Goal: Task Accomplishment & Management: Manage account settings

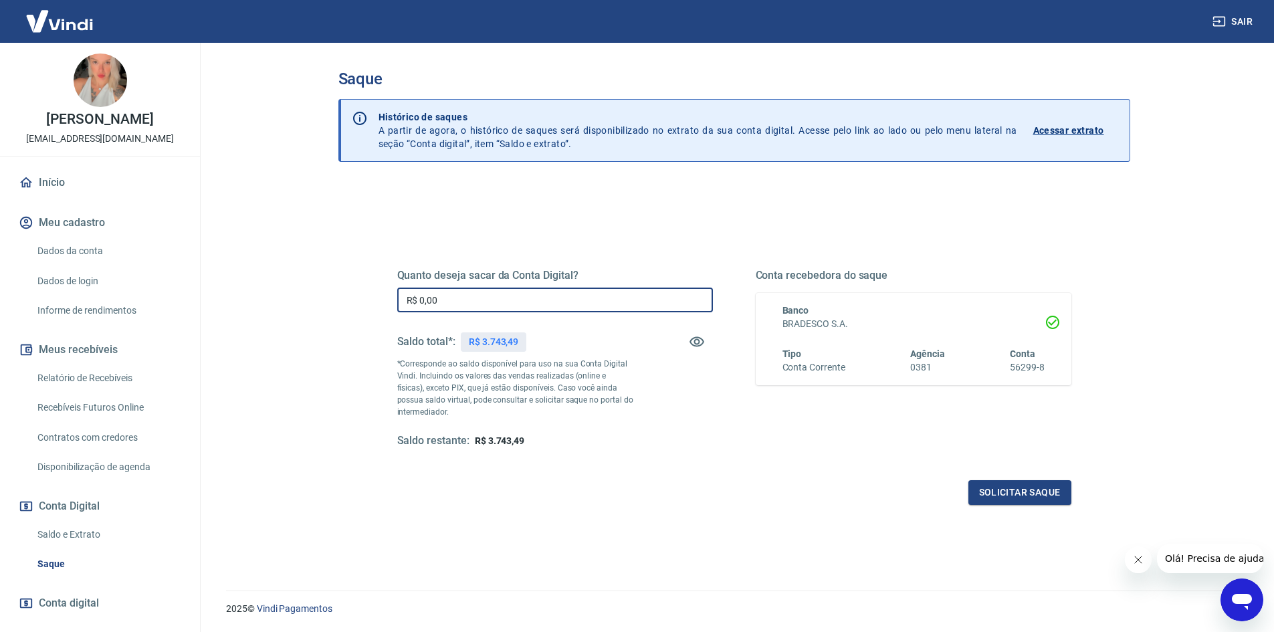
click at [473, 298] on input "R$ 0,00" at bounding box center [555, 300] width 316 height 25
type input "R$ 3.743,49"
click at [1007, 490] on button "Solicitar saque" at bounding box center [1020, 492] width 103 height 25
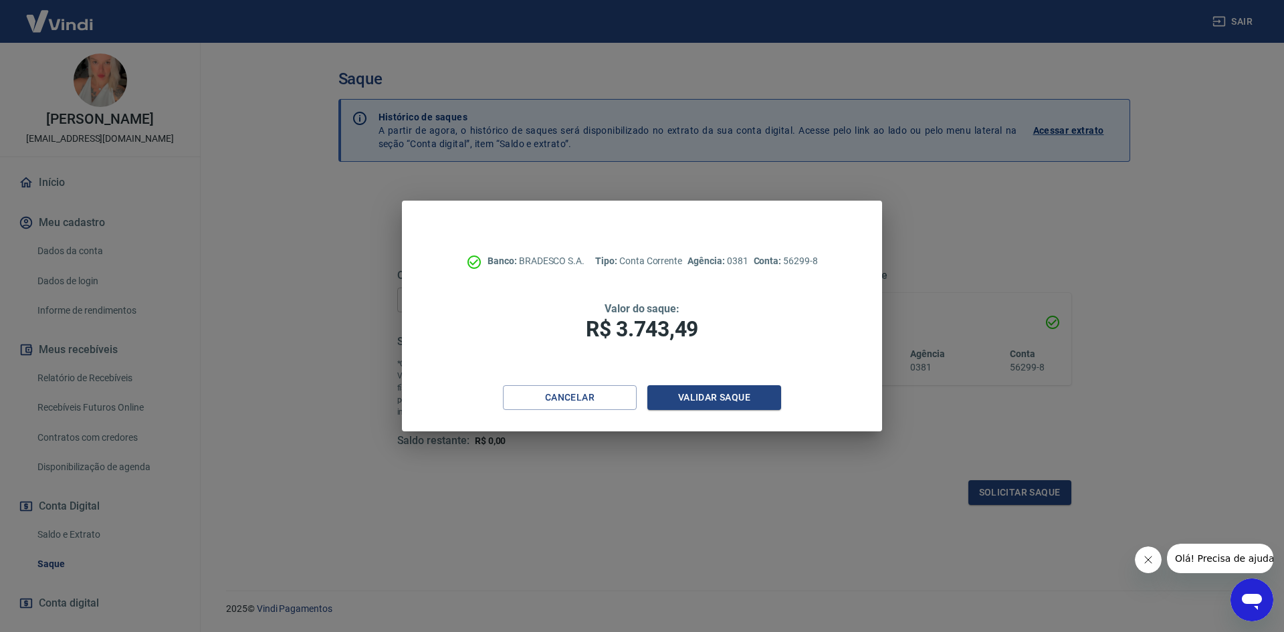
click at [702, 385] on div "Banco: BRADESCO S.A. Tipo: Conta Corrente Agência: 0381 Conta: 56299-8 Valor do…" at bounding box center [642, 293] width 480 height 185
click at [700, 396] on button "Validar saque" at bounding box center [714, 397] width 134 height 25
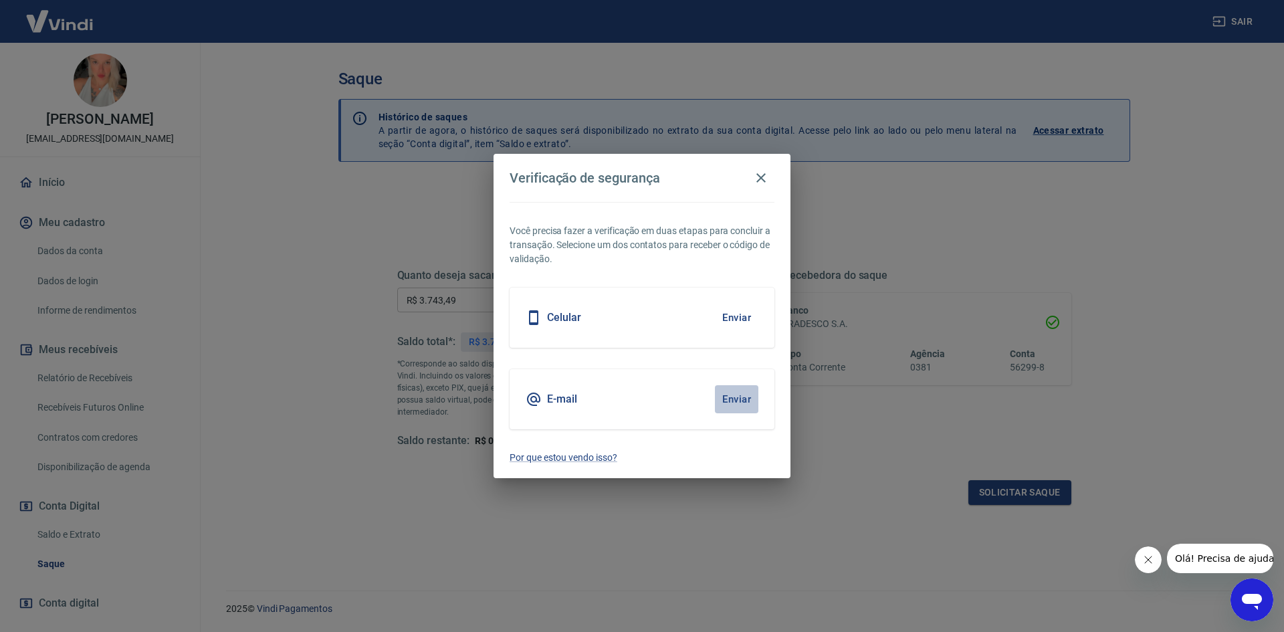
click at [729, 396] on button "Enviar" at bounding box center [736, 399] width 43 height 28
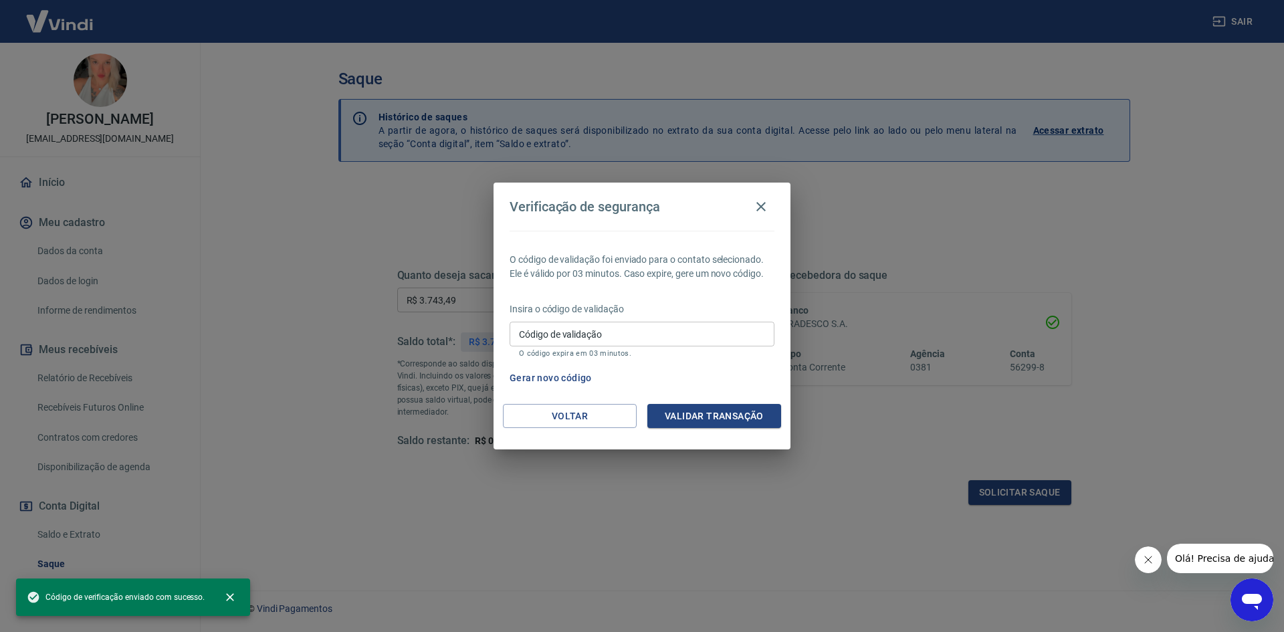
click at [597, 363] on div "O código de validação foi enviado para o contato selecionado. Ele é válido por …" at bounding box center [642, 317] width 297 height 173
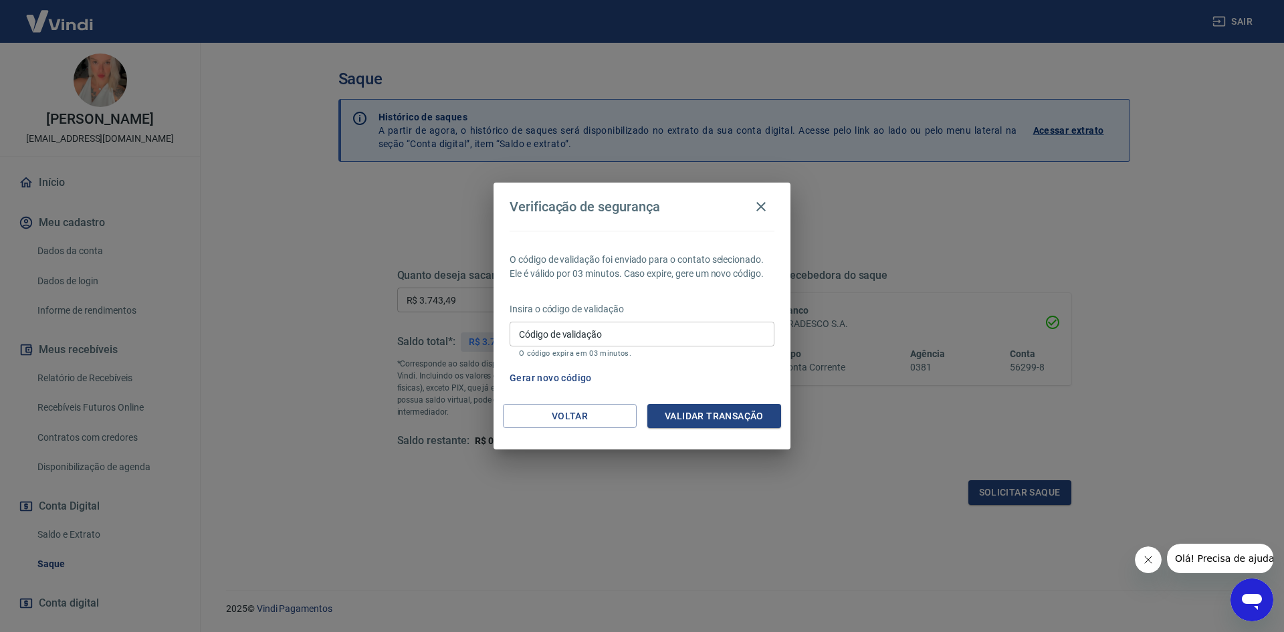
click at [598, 344] on input "Código de validação" at bounding box center [642, 334] width 265 height 25
type input "828997"
click at [680, 420] on button "Validar transação" at bounding box center [714, 416] width 134 height 25
